Goal: Navigation & Orientation: Understand site structure

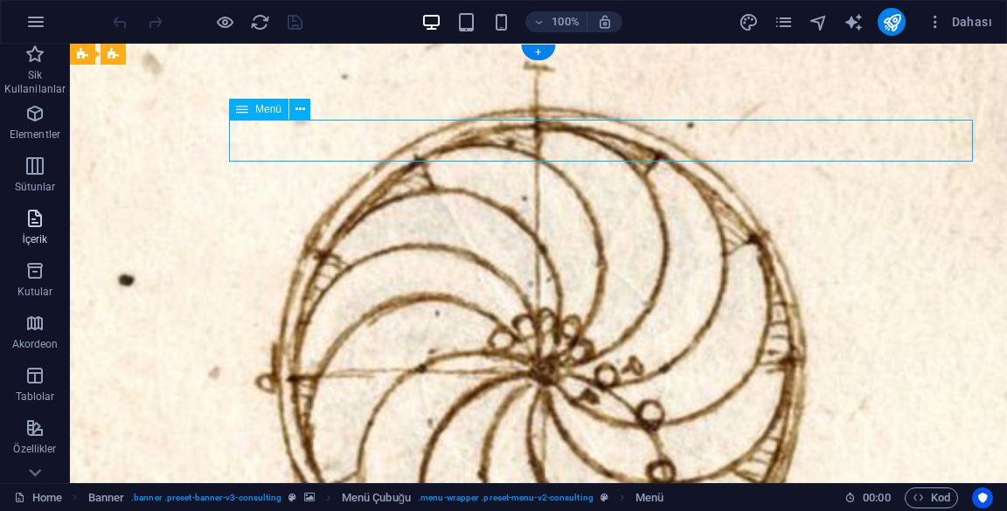
click at [0, 253] on button "İçerik" at bounding box center [35, 227] width 70 height 52
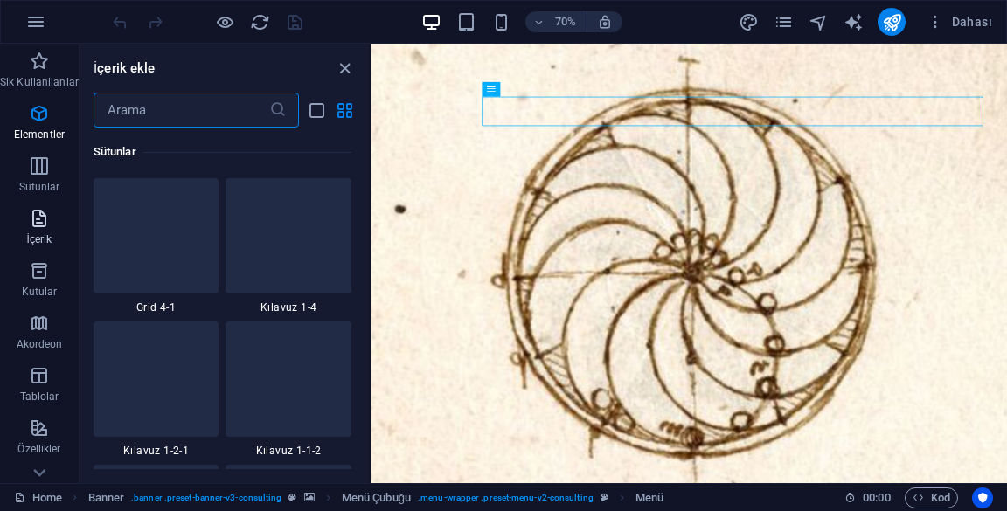
scroll to position [3059, 0]
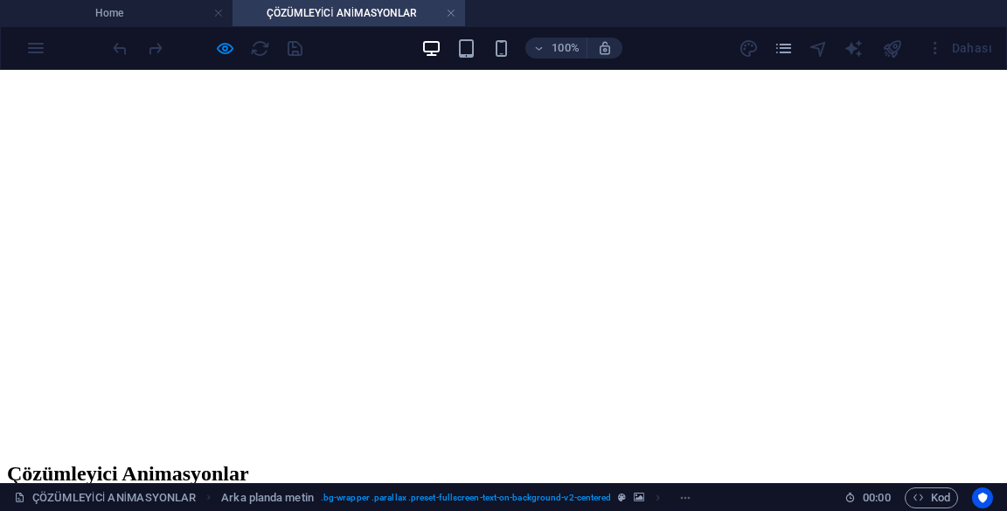
scroll to position [0, 0]
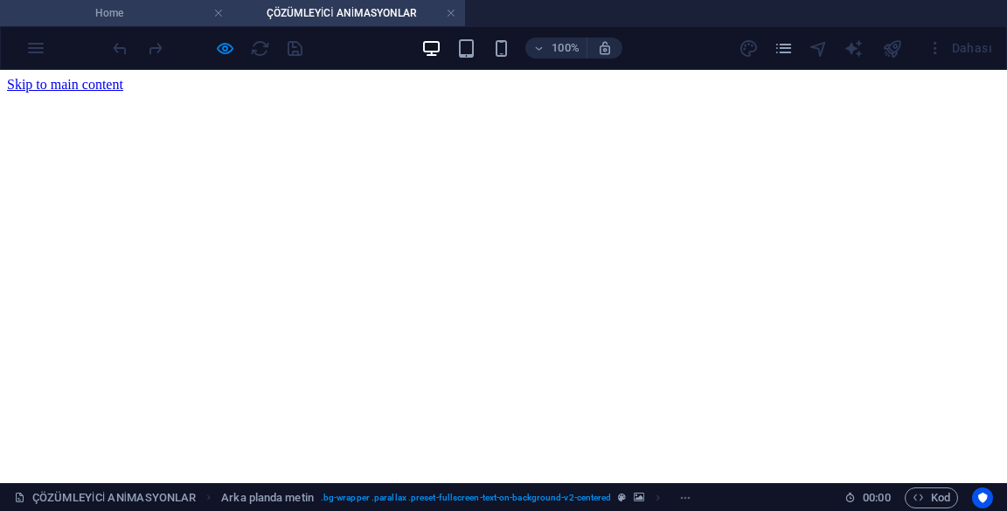
click at [122, 25] on li "Home" at bounding box center [116, 13] width 233 height 26
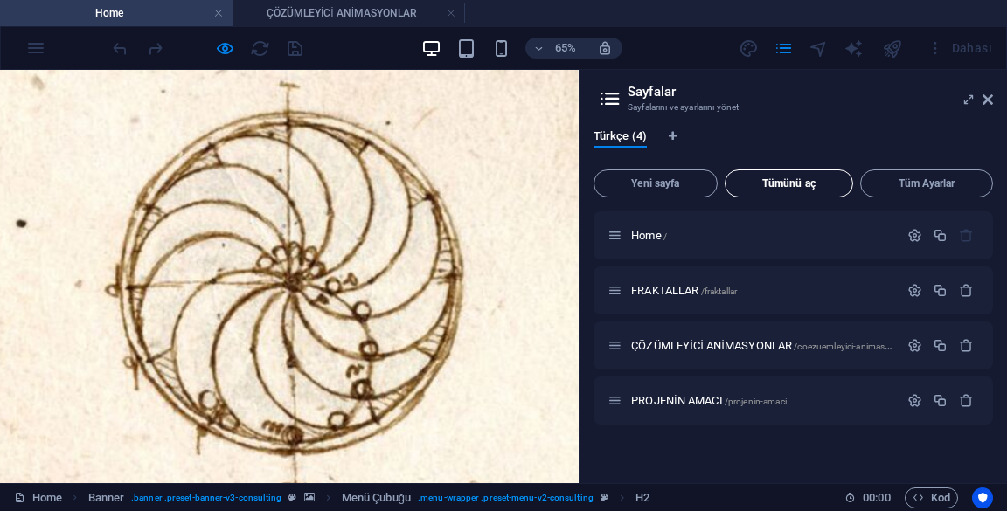
click at [818, 184] on span "Tümünü aç" at bounding box center [790, 183] width 114 height 10
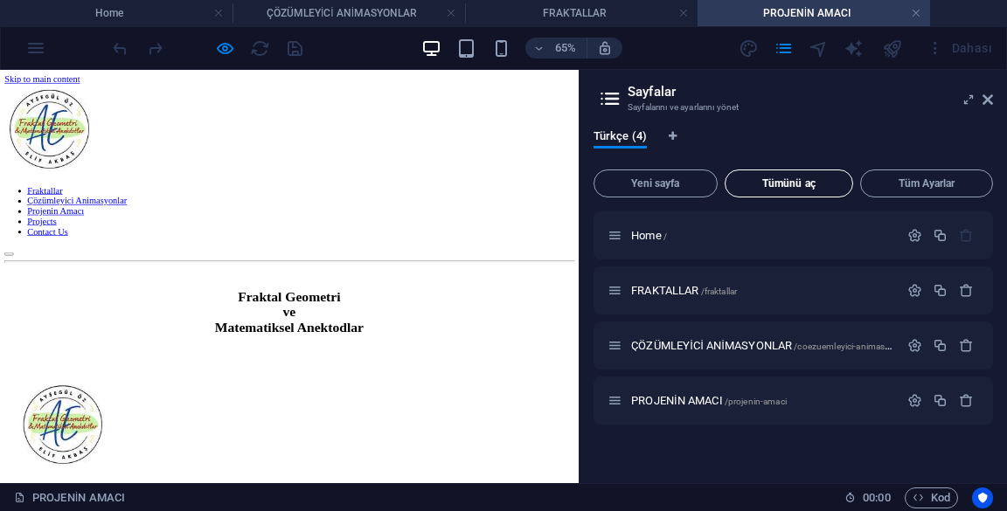
click at [808, 180] on span "Tümünü aç" at bounding box center [790, 183] width 114 height 10
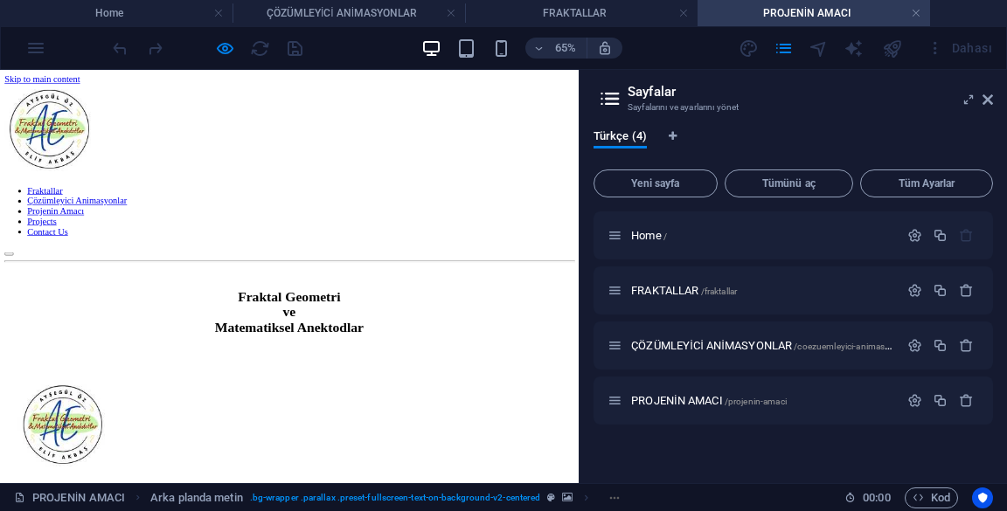
click at [1003, 101] on aside "Sayfalar Sayfalarını ve ayarlarını yönet Türkçe (4) Yeni sayfa Tümünü aç Tüm Ay…" at bounding box center [793, 276] width 428 height 413
click at [988, 100] on icon at bounding box center [988, 100] width 10 height 14
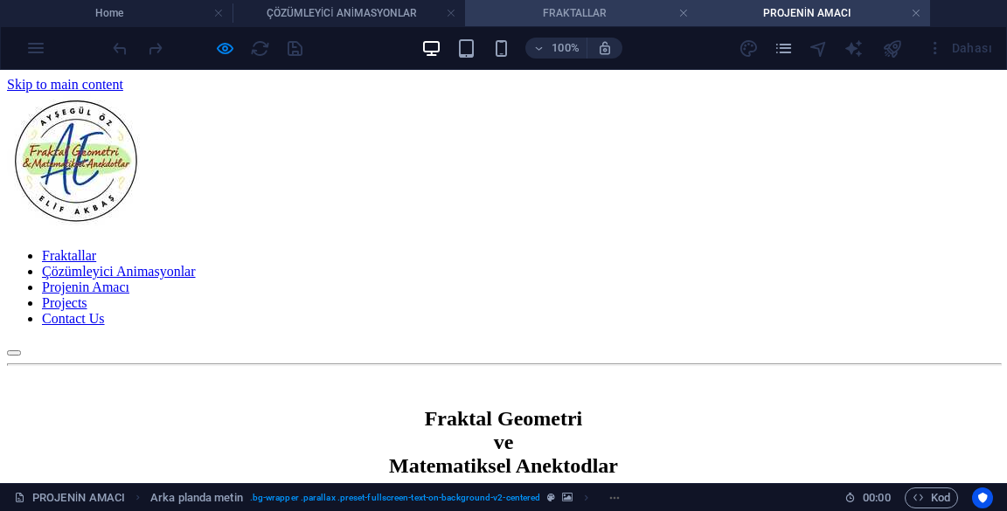
click at [566, 10] on h4 "FRAKTALLAR" at bounding box center [581, 12] width 233 height 19
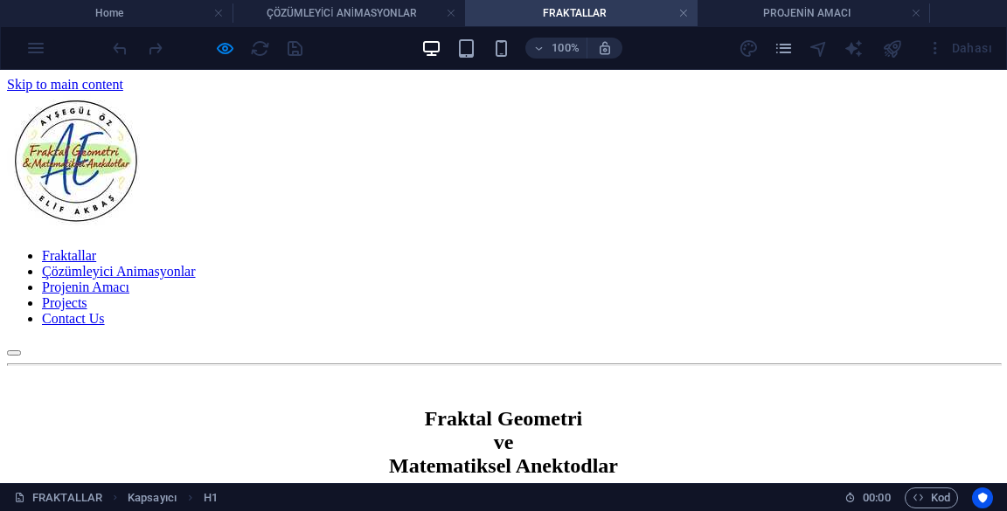
scroll to position [410, 0]
